Goal: Find specific page/section: Find specific page/section

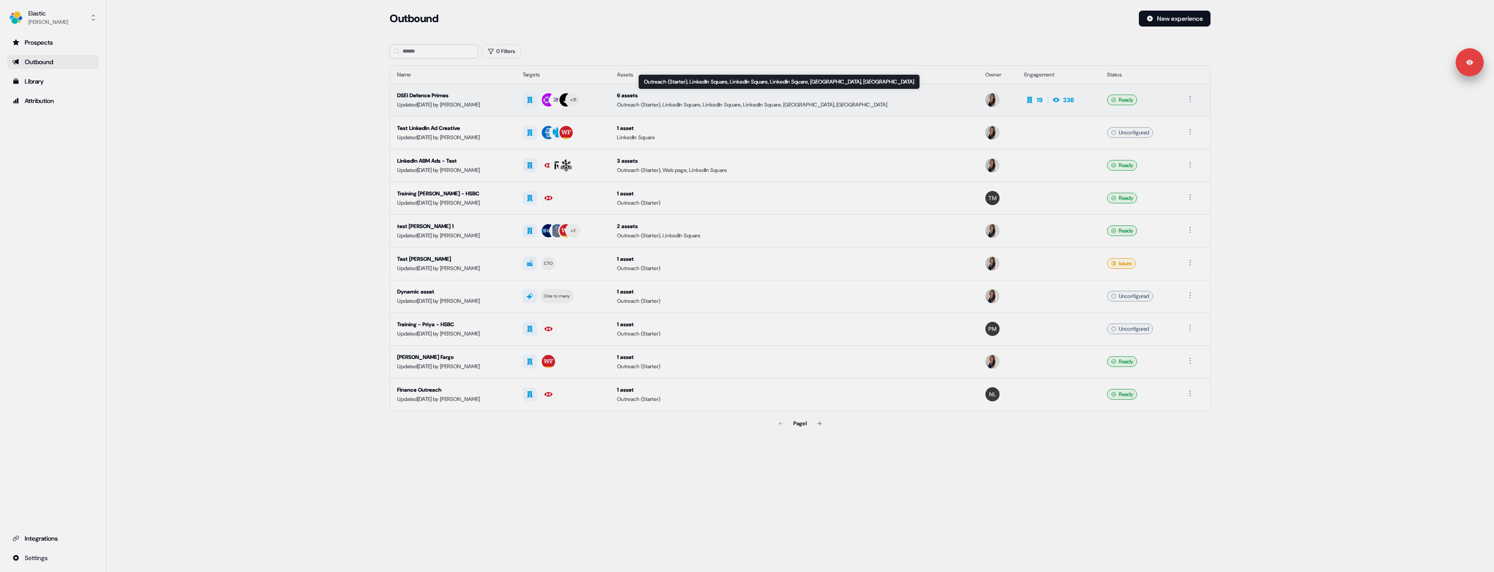
click at [834, 97] on div "6 assets" at bounding box center [794, 95] width 355 height 9
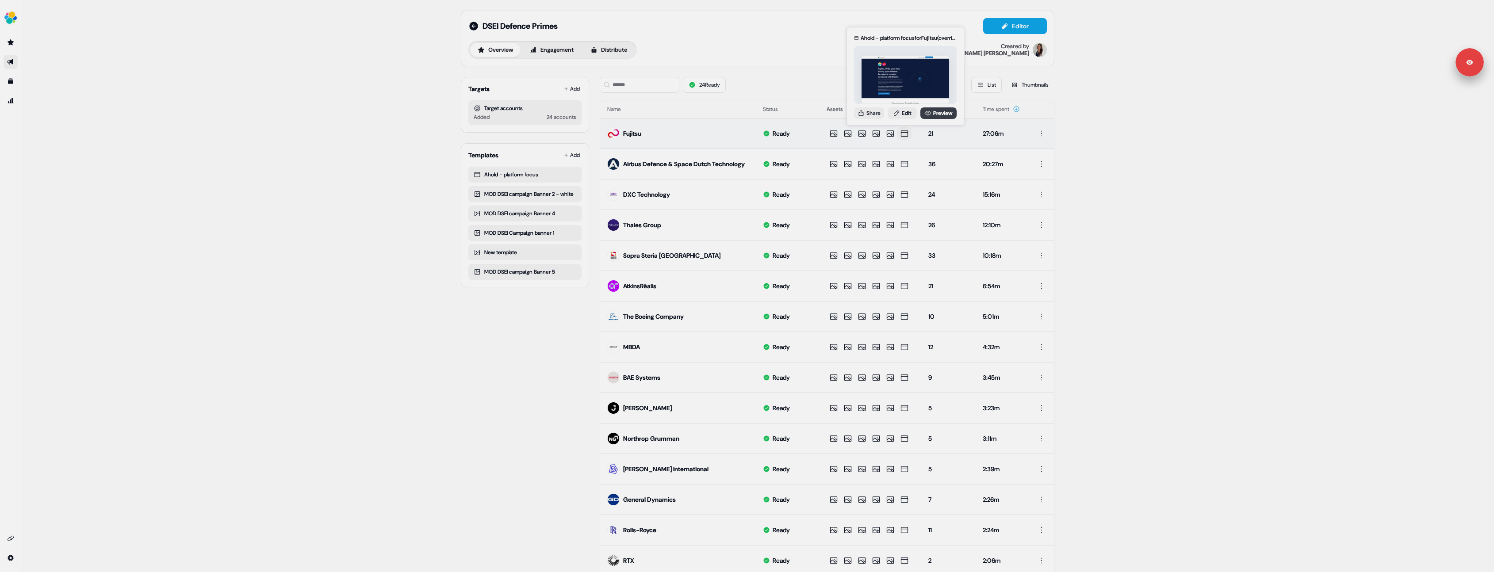
click at [939, 116] on link "Preview" at bounding box center [938, 112] width 36 height 11
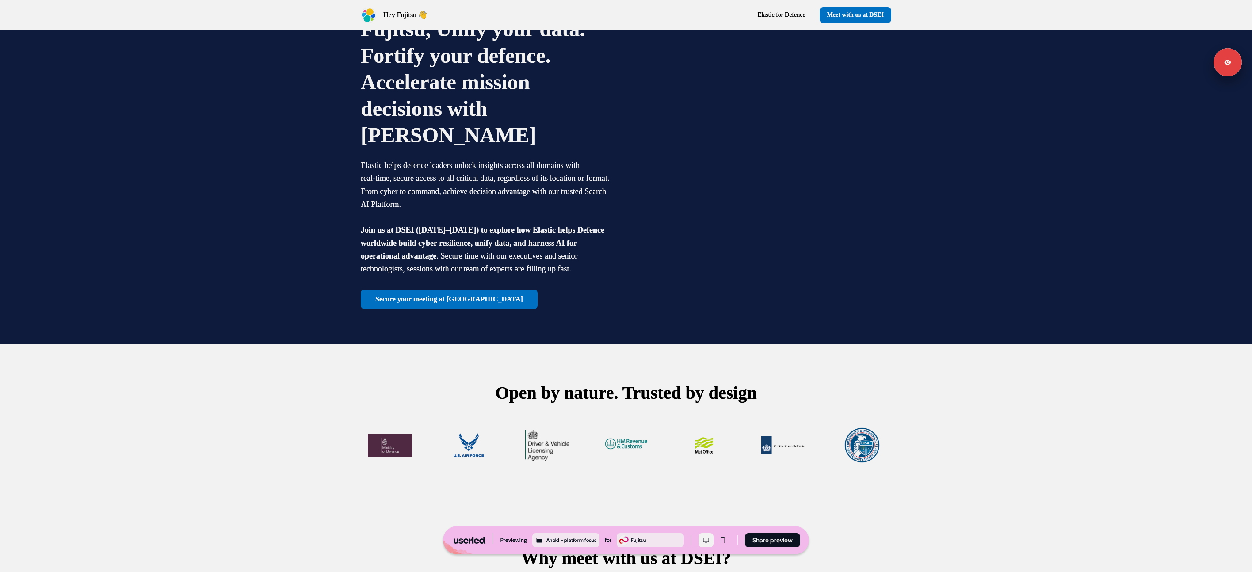
scroll to position [265, 0]
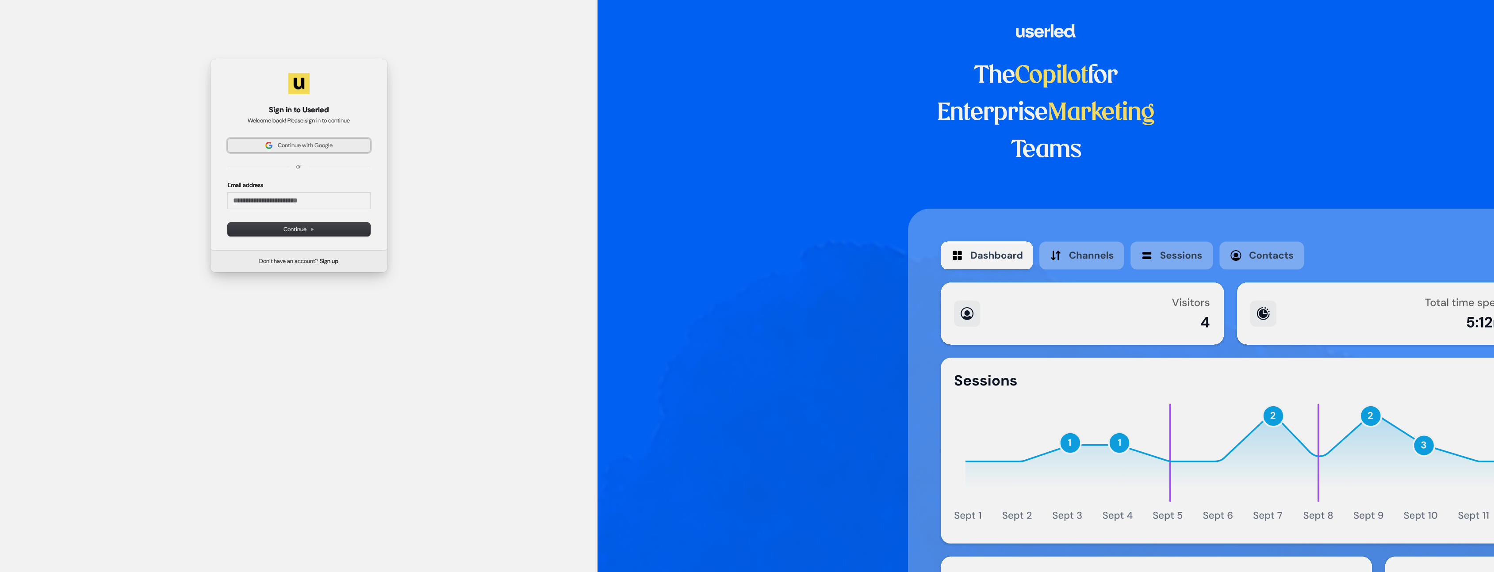
click at [300, 145] on span "Continue with Google" at bounding box center [305, 145] width 55 height 8
